Goal: Use online tool/utility: Use online tool/utility

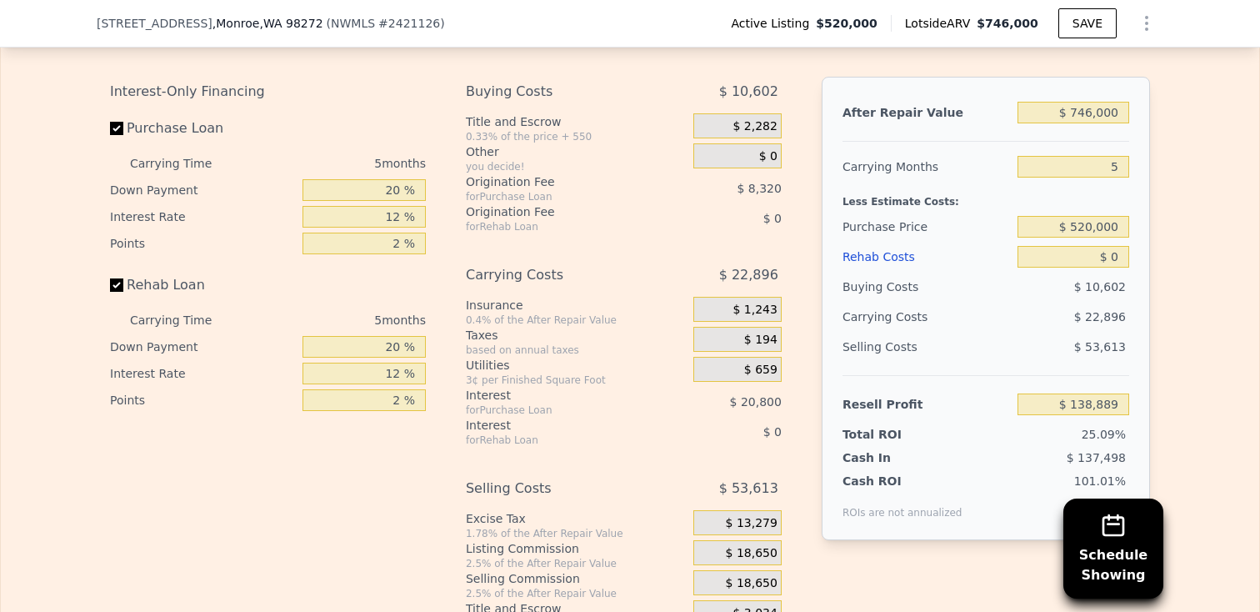
scroll to position [2429, 0]
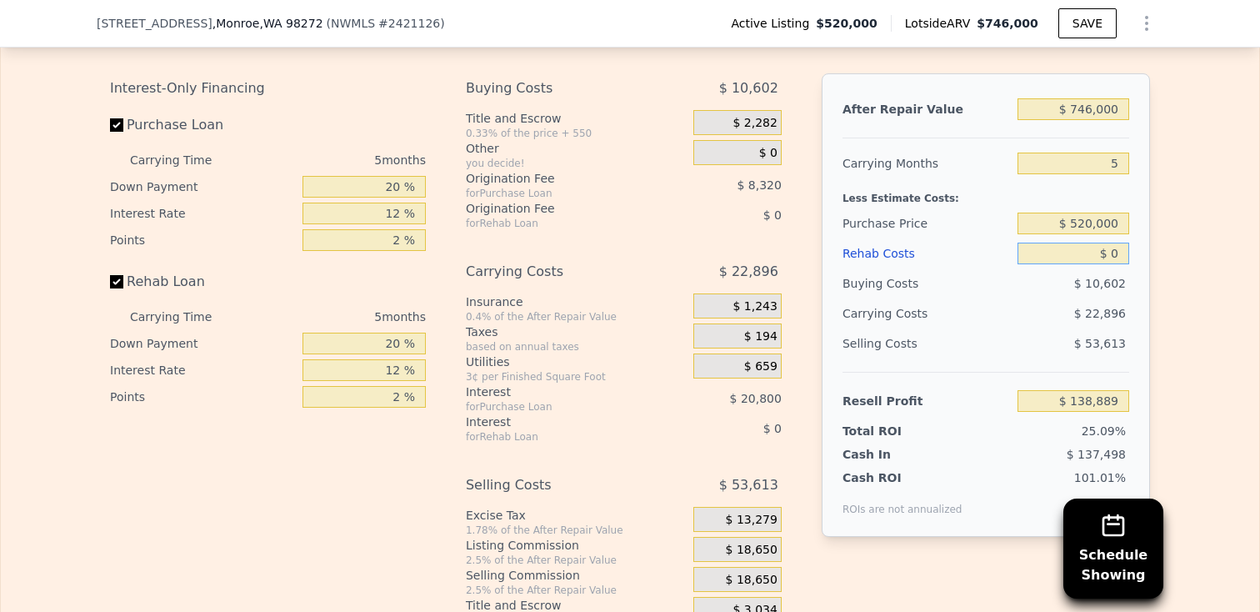
click at [1120, 248] on input "$ 0" at bounding box center [1074, 254] width 112 height 22
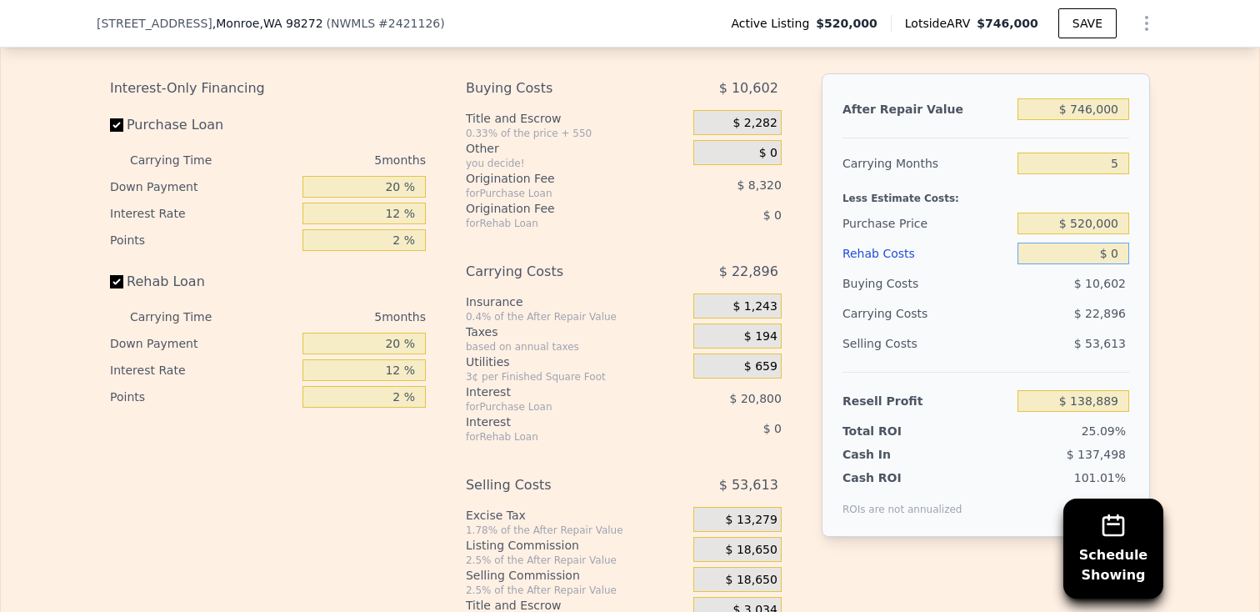
type input "$ 1"
type input "$ 138,888"
type input "$ 10"
type input "$ 138,879"
type input "$ 100"
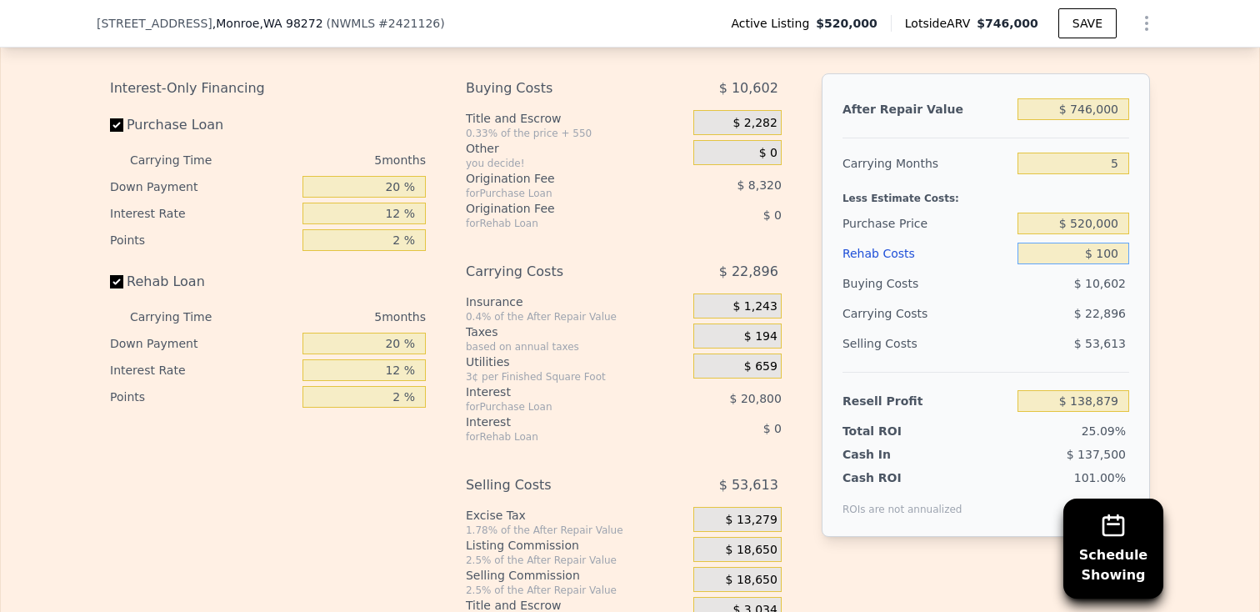
type input "$ 138,782"
type input "$ 1,000"
type input "$ 137,833"
type input "$ 10,000"
type input "$ 128,329"
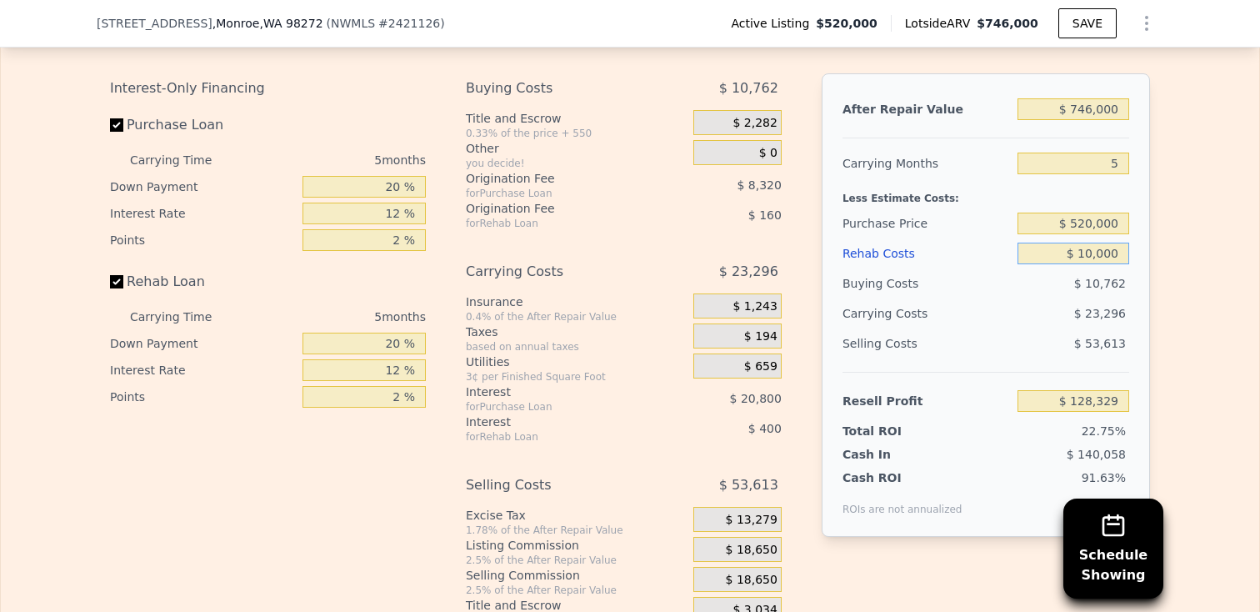
type input "$ 100,000"
type input "$ 33,289"
type input "$ 100,000"
click at [1148, 312] on div "After Repair Value $ 746,000 Carrying Months 5 Less Estimate Costs: Purchase Pr…" at bounding box center [986, 304] width 328 height 463
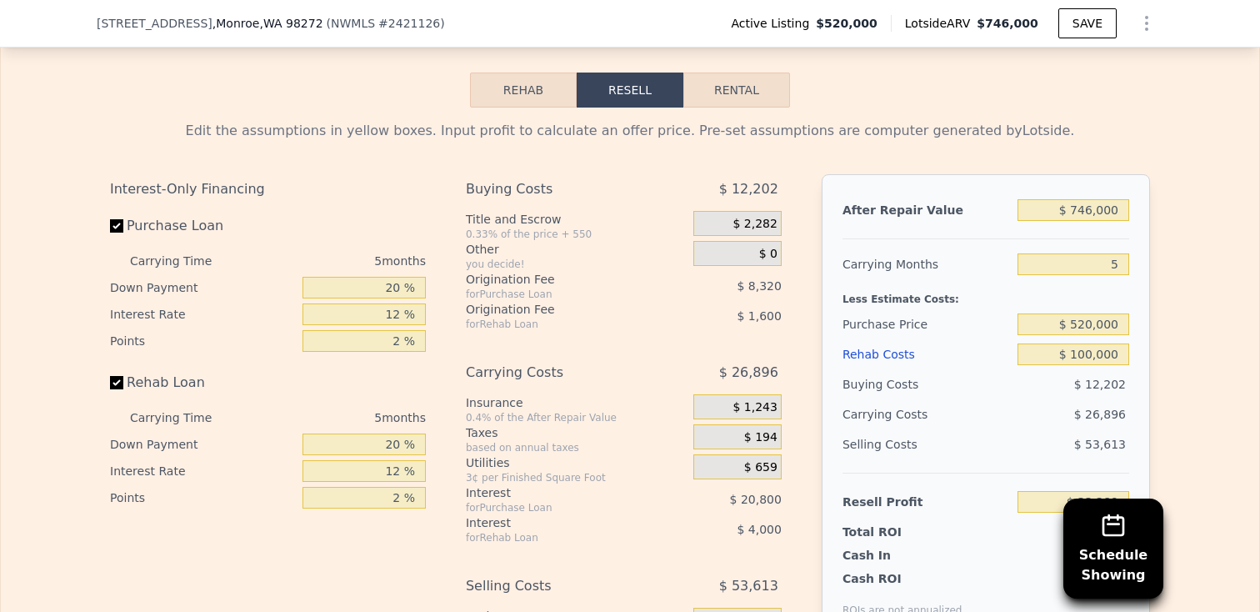
scroll to position [2246, 0]
